Goal: Information Seeking & Learning: Learn about a topic

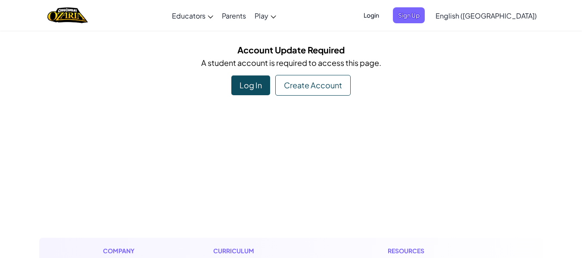
click at [257, 90] on div "Log In" at bounding box center [250, 85] width 39 height 20
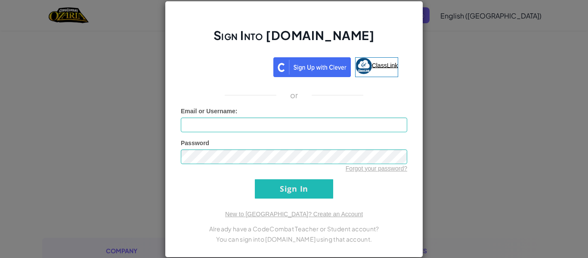
click at [373, 62] on span "ClassLink" at bounding box center [385, 65] width 26 height 7
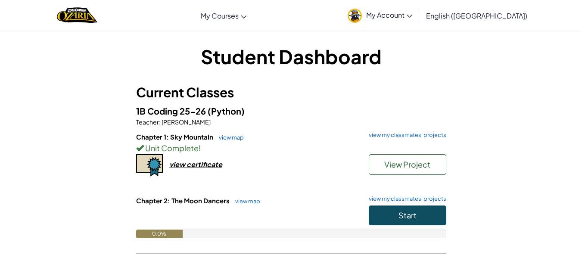
click at [414, 238] on div "Chapter 2: The Moon Dancers view map view my classmates' projects Start 0.0%" at bounding box center [291, 223] width 310 height 55
click at [397, 217] on button "Start" at bounding box center [408, 215] width 78 height 20
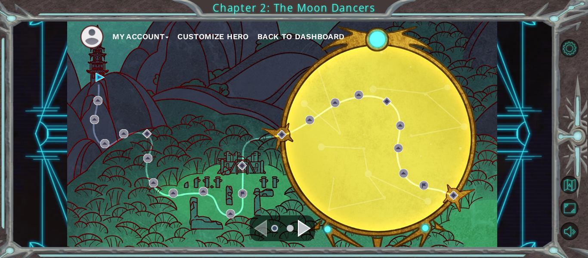
click at [261, 230] on div "Navigate to the previous page" at bounding box center [260, 228] width 13 height 17
click at [307, 232] on div "Navigate to the next page" at bounding box center [304, 228] width 13 height 17
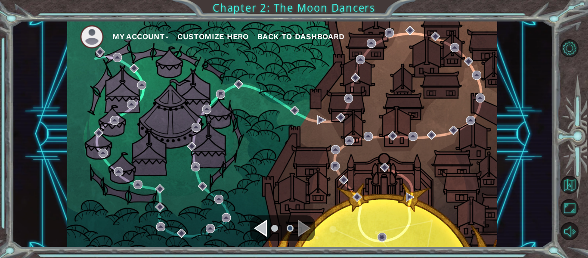
click at [258, 228] on div "Navigate to the previous page" at bounding box center [260, 228] width 13 height 17
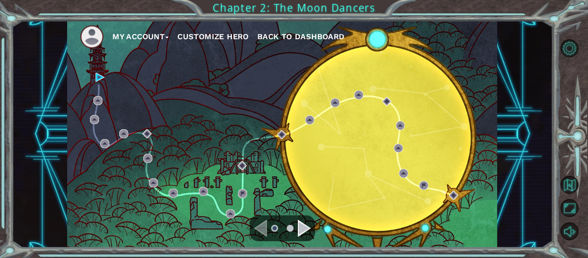
click at [294, 228] on ul at bounding box center [282, 228] width 31 height 17
click at [303, 231] on div "Navigate to the next page" at bounding box center [304, 228] width 13 height 17
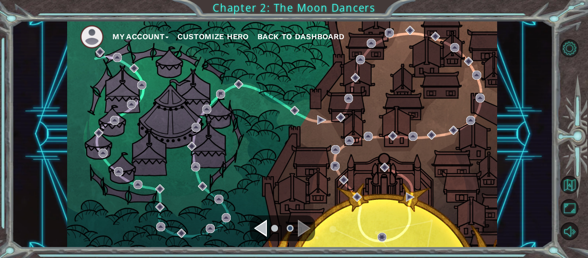
click at [261, 239] on div at bounding box center [282, 228] width 65 height 26
click at [265, 237] on div at bounding box center [282, 228] width 65 height 26
click at [261, 232] on div "Navigate to the previous page" at bounding box center [260, 228] width 13 height 17
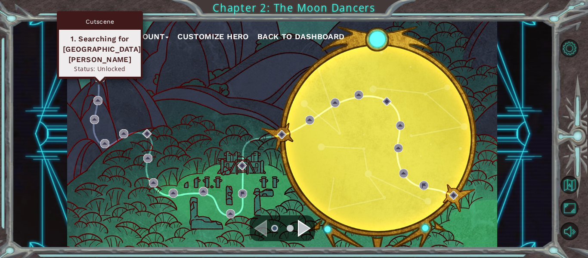
click at [97, 73] on img at bounding box center [100, 77] width 9 height 9
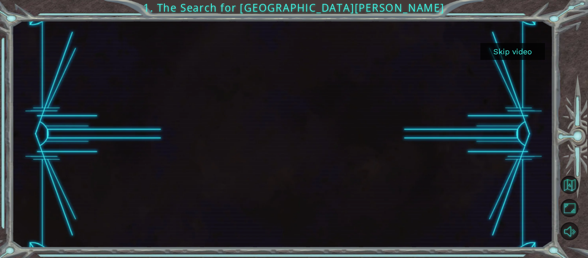
click at [501, 50] on button "Skip video" at bounding box center [513, 51] width 65 height 17
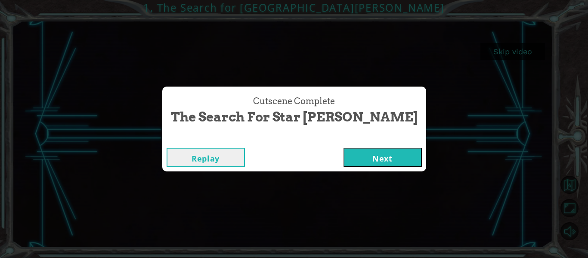
click at [344, 156] on button "Next" at bounding box center [383, 157] width 78 height 19
